Goal: Transaction & Acquisition: Purchase product/service

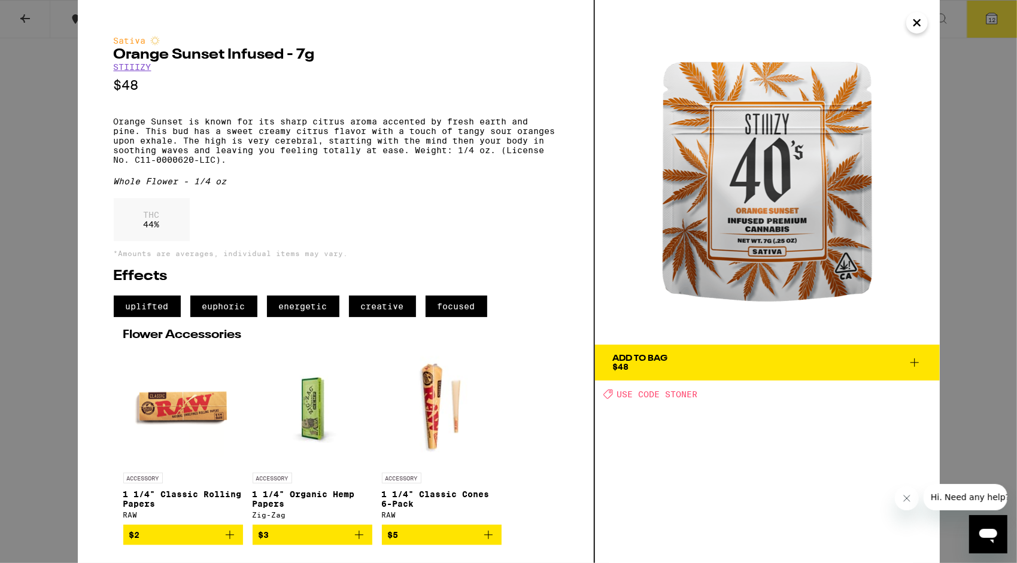
click at [921, 22] on icon "Close" at bounding box center [917, 23] width 14 height 18
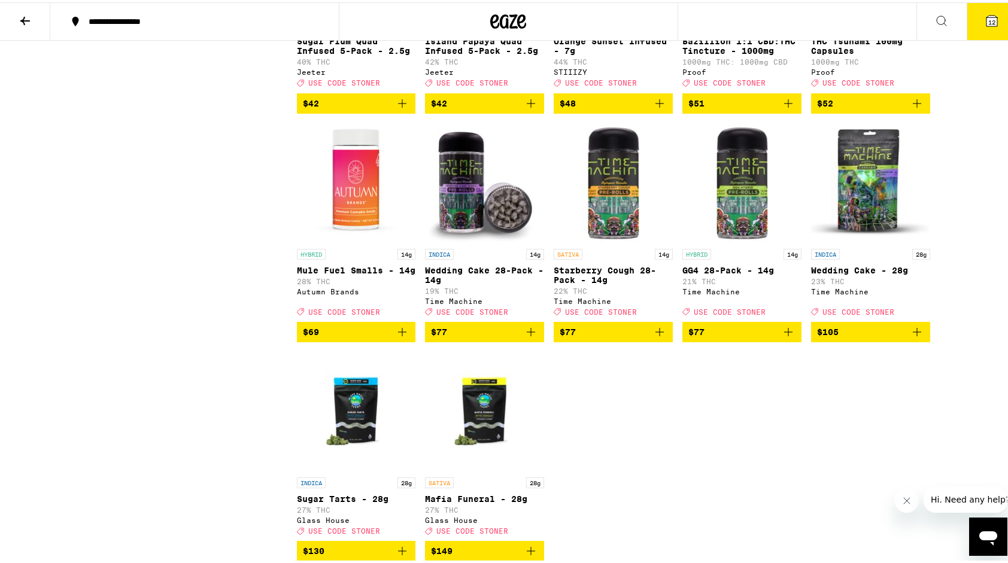
click at [986, 29] on button "12" at bounding box center [991, 19] width 50 height 37
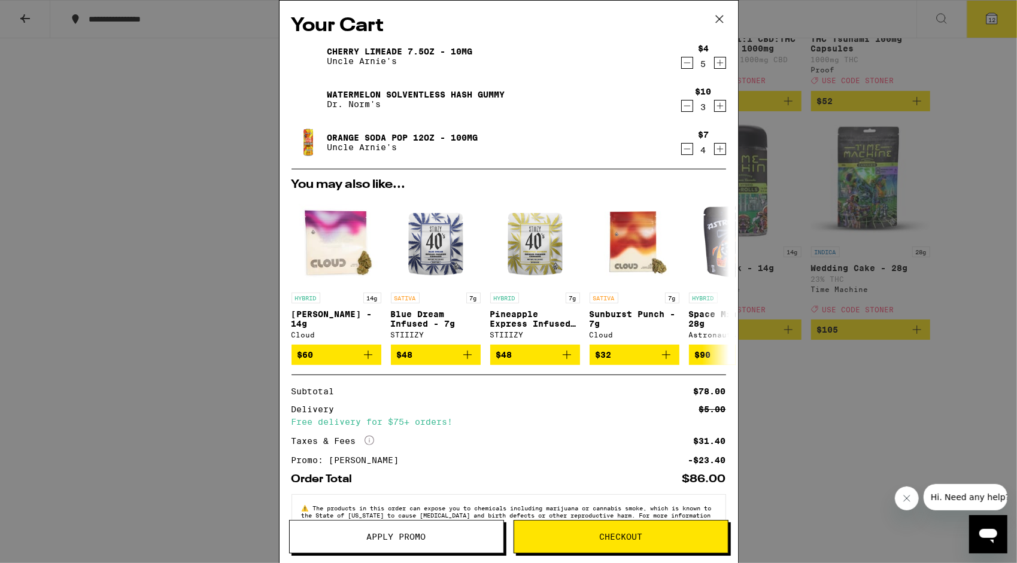
click at [634, 533] on span "Checkout" at bounding box center [620, 537] width 43 height 8
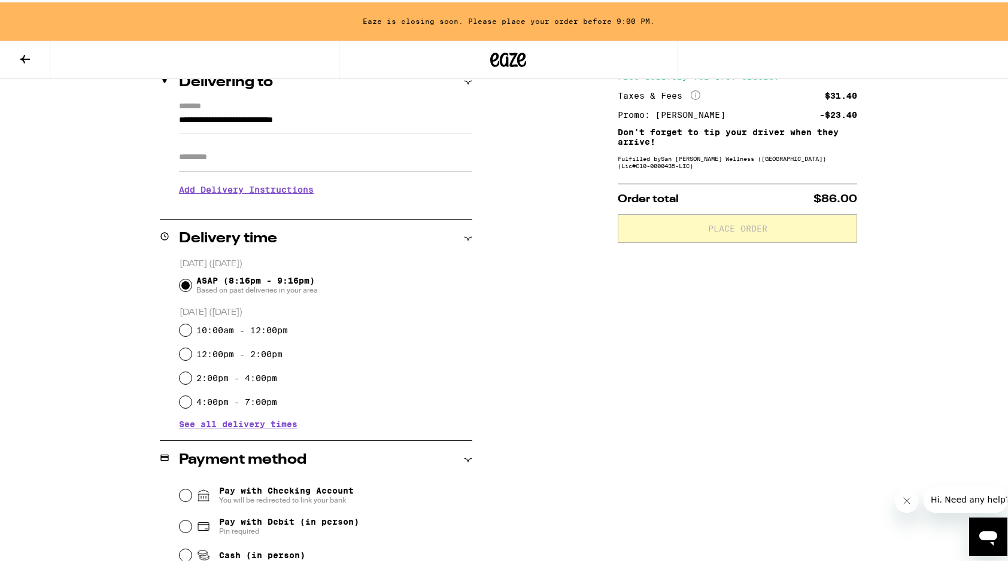
scroll to position [174, 0]
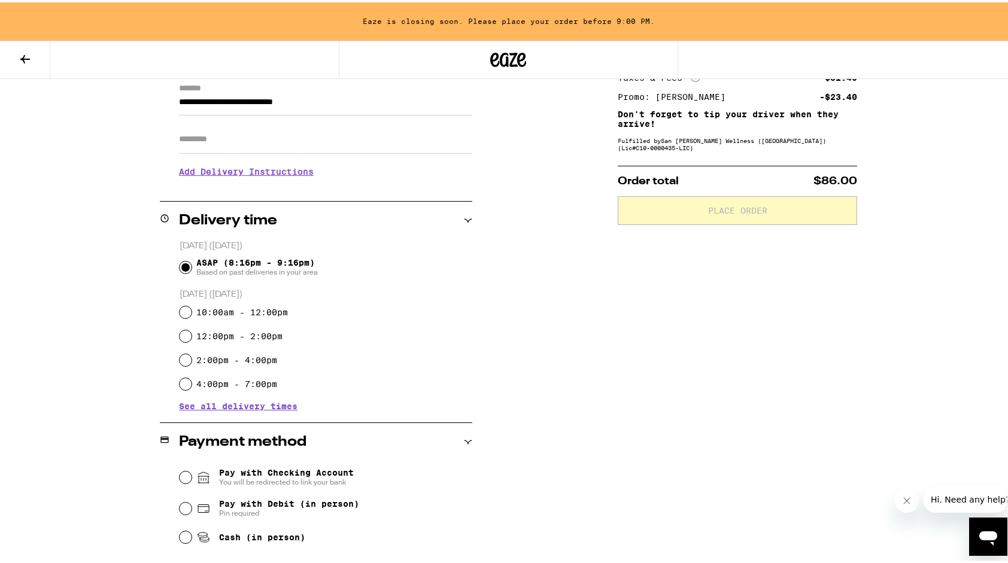
click at [211, 362] on label "2:00pm - 4:00pm" at bounding box center [236, 358] width 81 height 10
click at [191, 362] on input "2:00pm - 4:00pm" at bounding box center [186, 358] width 12 height 12
radio input "true"
click at [180, 536] on input "Cash (in person)" at bounding box center [186, 535] width 12 height 12
radio input "true"
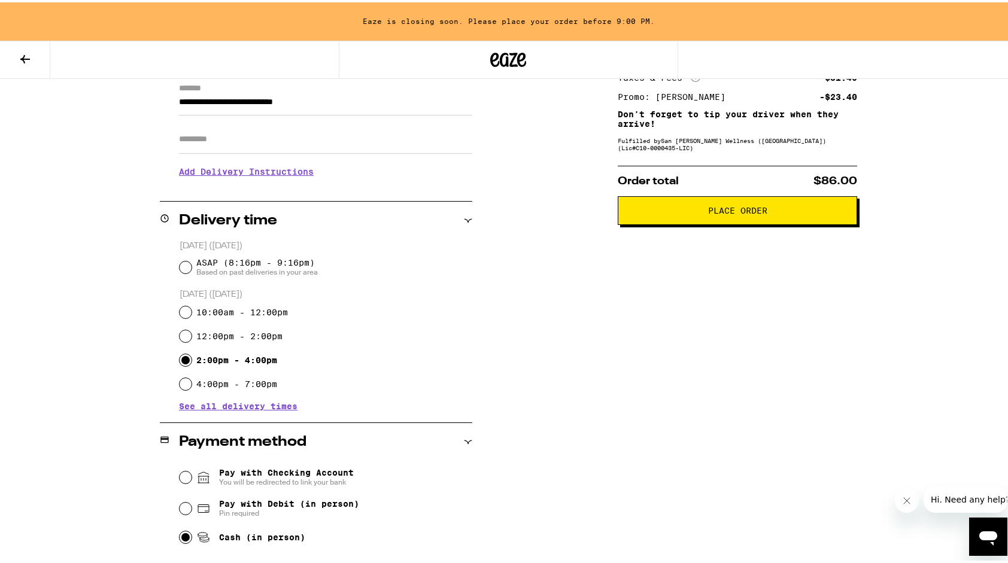
scroll to position [0, 0]
